Goal: Information Seeking & Learning: Learn about a topic

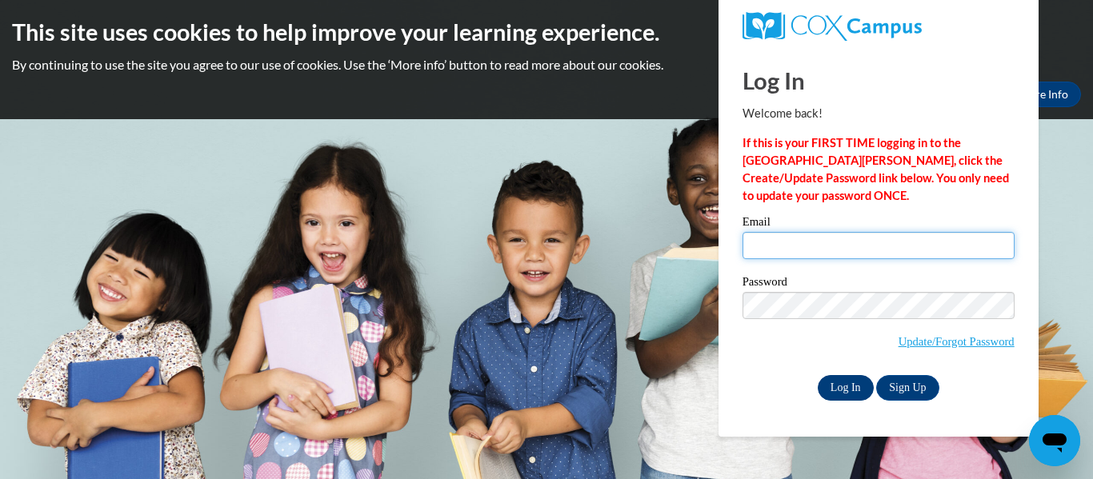
type input "beth.music@brighthorizons.com"
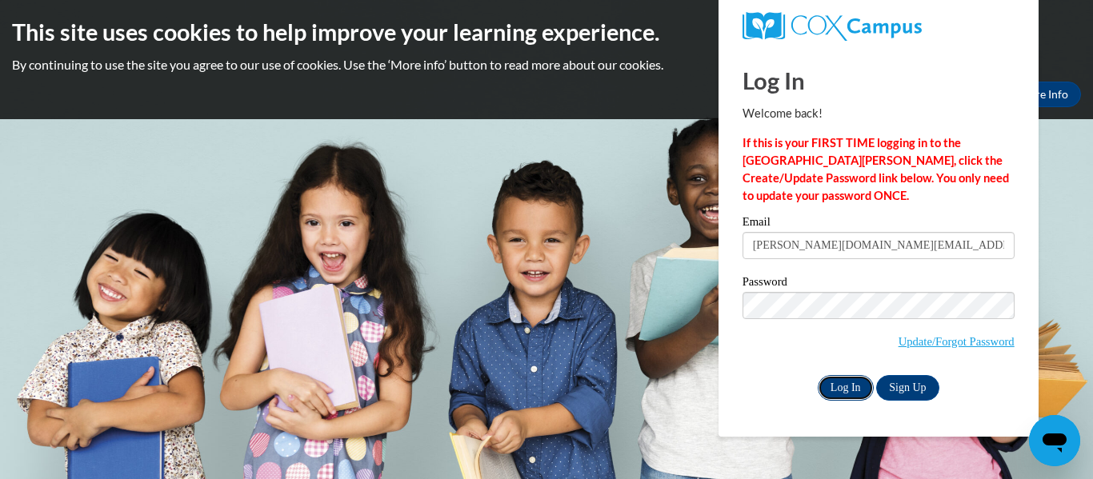
click at [844, 386] on input "Log In" at bounding box center [846, 388] width 56 height 26
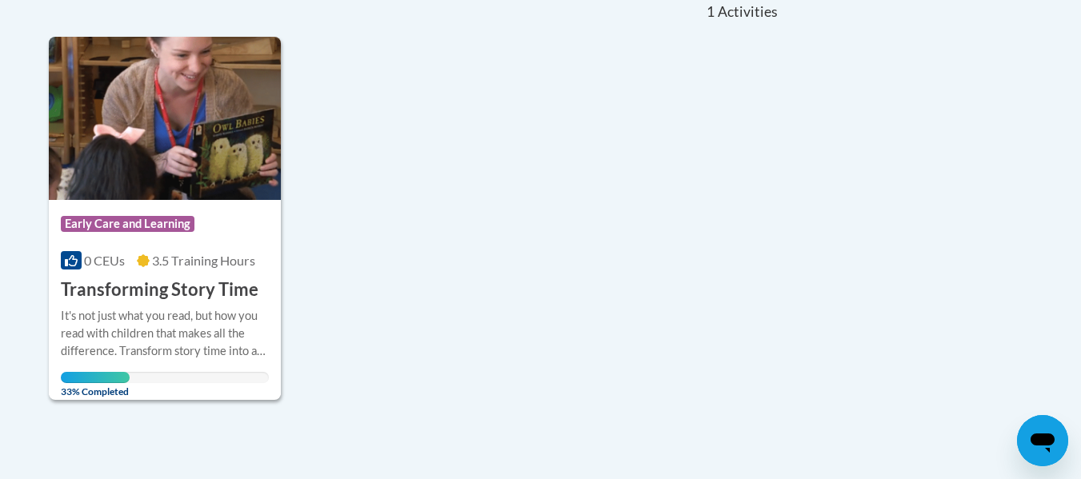
scroll to position [366, 0]
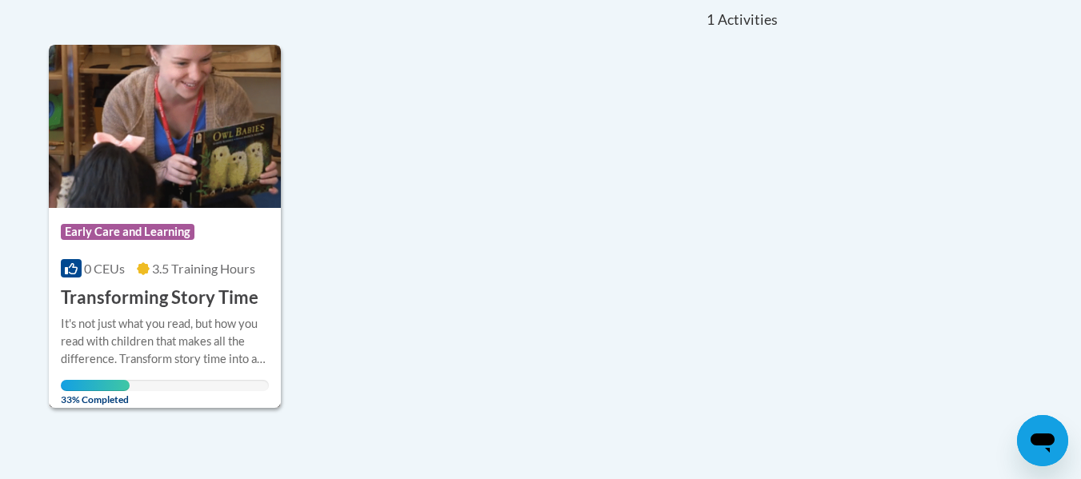
click at [203, 243] on div "Course Category: Early Care and Learning" at bounding box center [165, 234] width 209 height 36
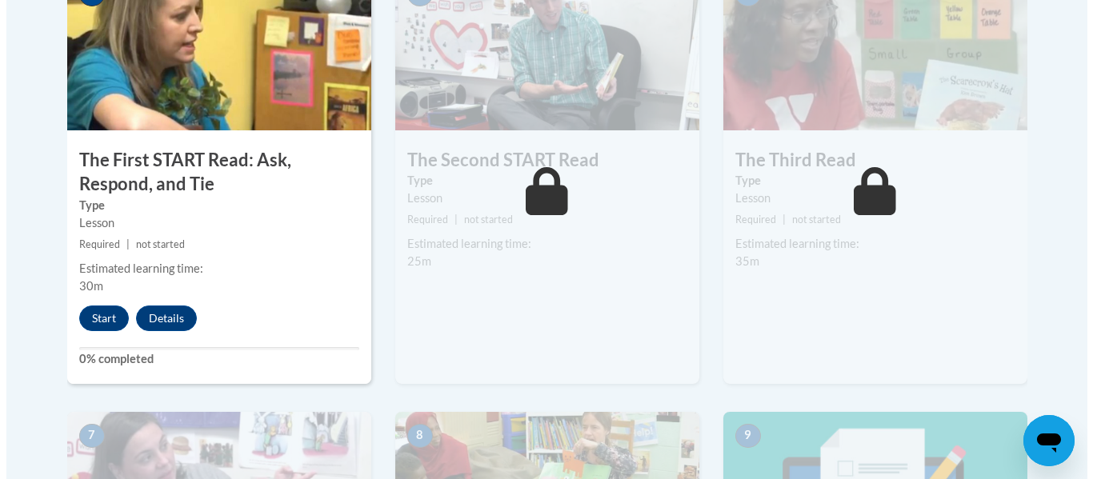
scroll to position [1010, 0]
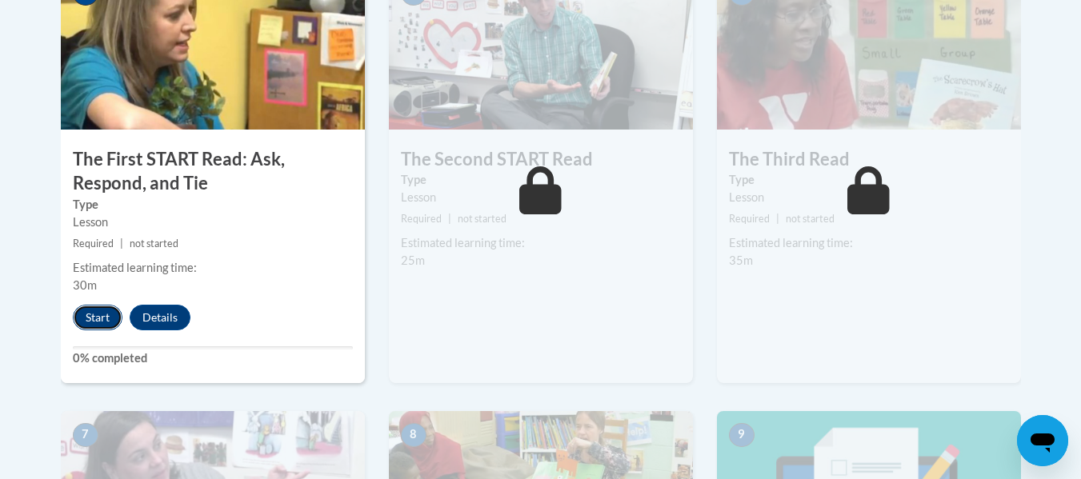
click at [94, 316] on button "Start" at bounding box center [98, 318] width 50 height 26
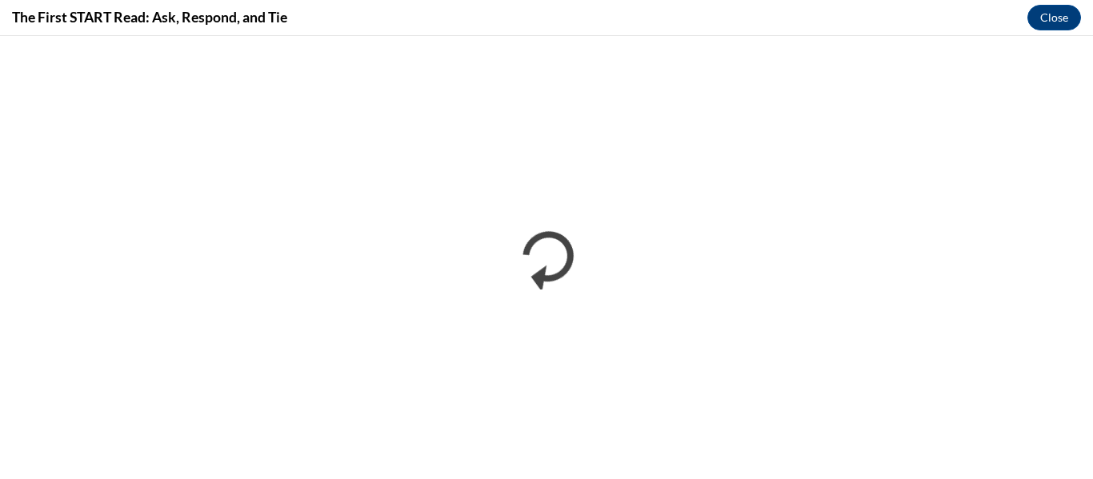
scroll to position [0, 0]
